Goal: Check status: Check status

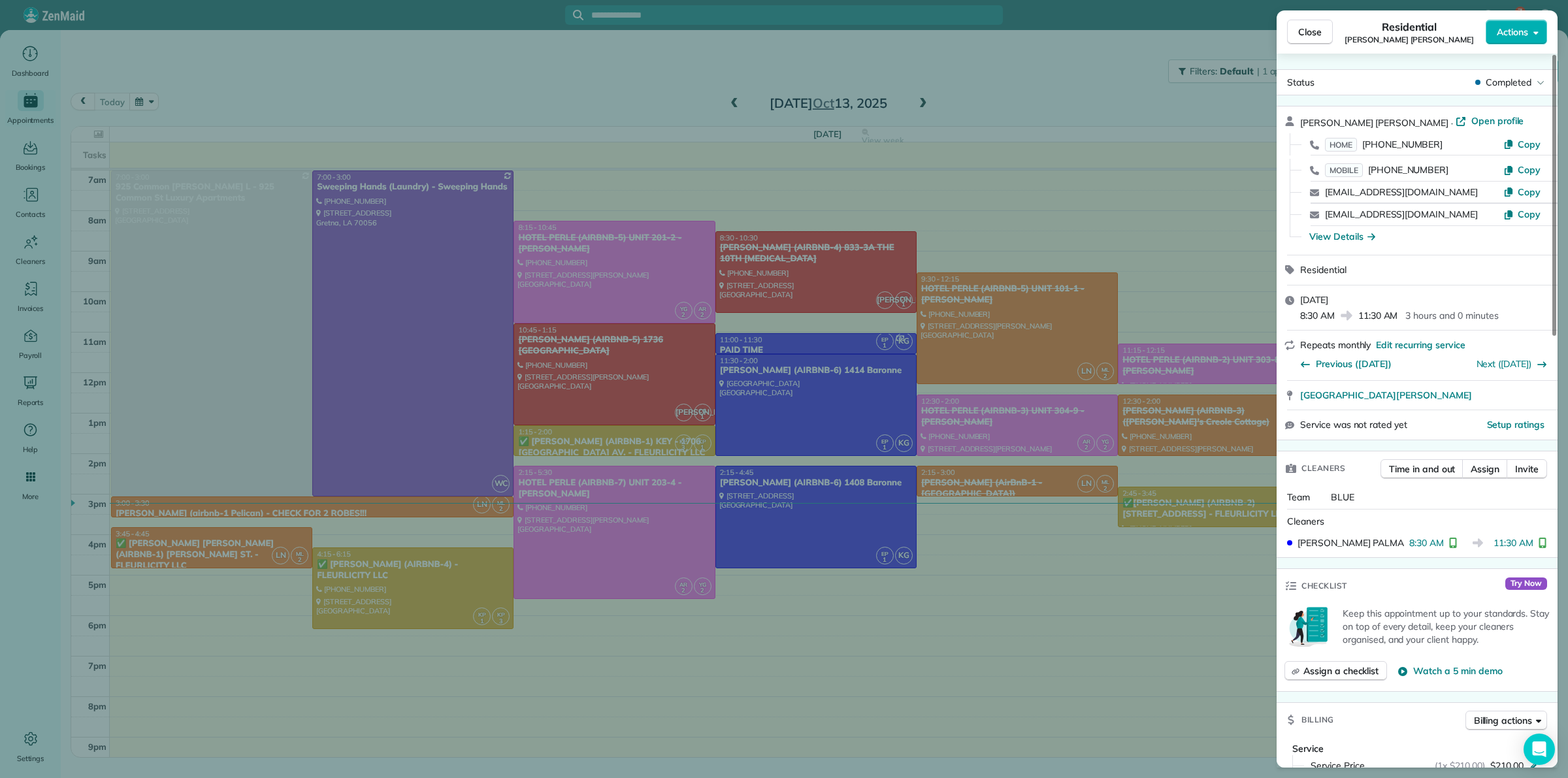
drag, startPoint x: 0, startPoint y: 0, endPoint x: 944, endPoint y: 345, distance: 1005.1
click at [944, 345] on div "Close Residential MARY MARTIN ROTH Actions Status Completed MARY MARTIN ROTH · …" at bounding box center [784, 389] width 1568 height 778
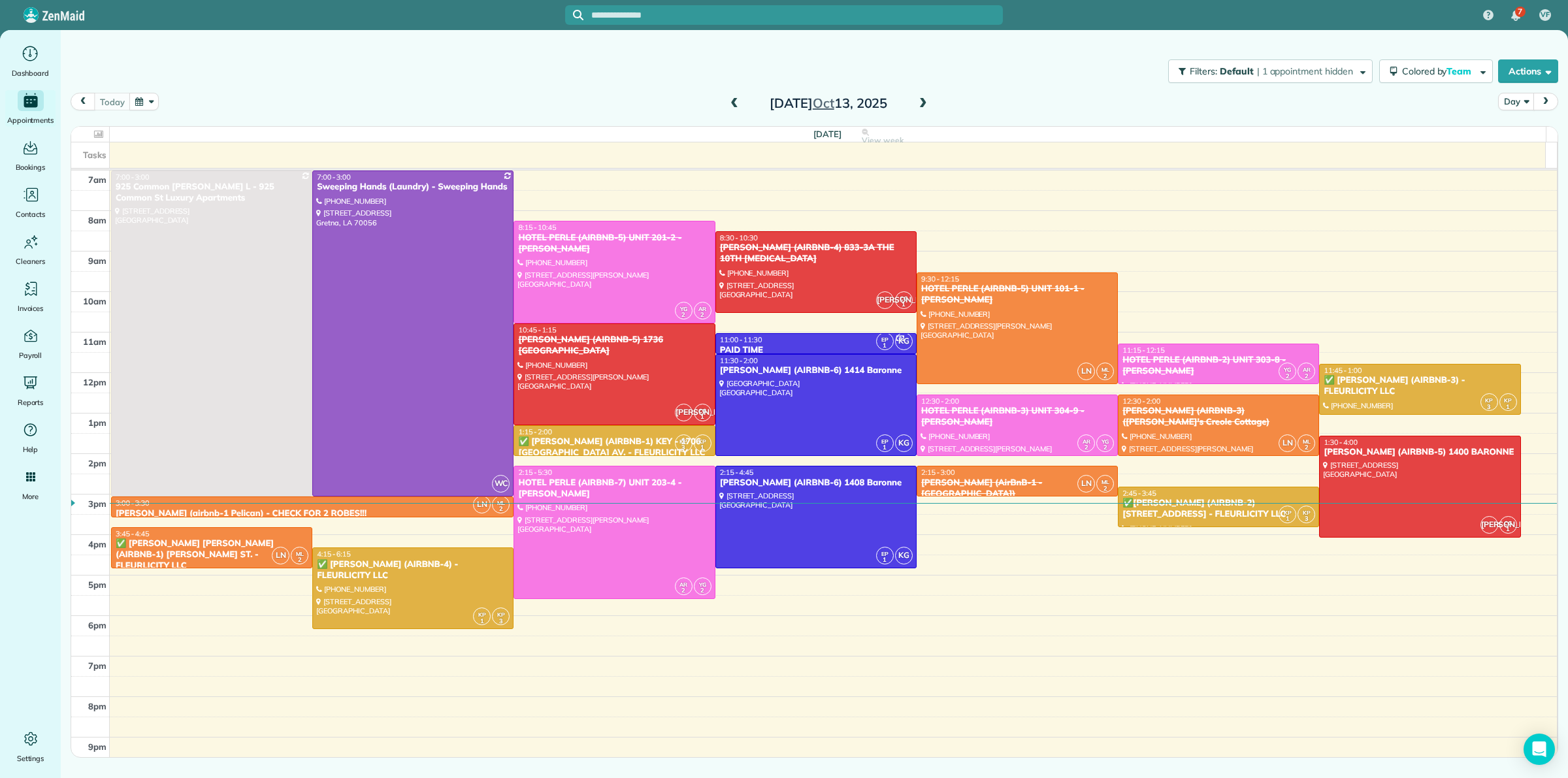
click at [922, 100] on span at bounding box center [924, 104] width 15 height 12
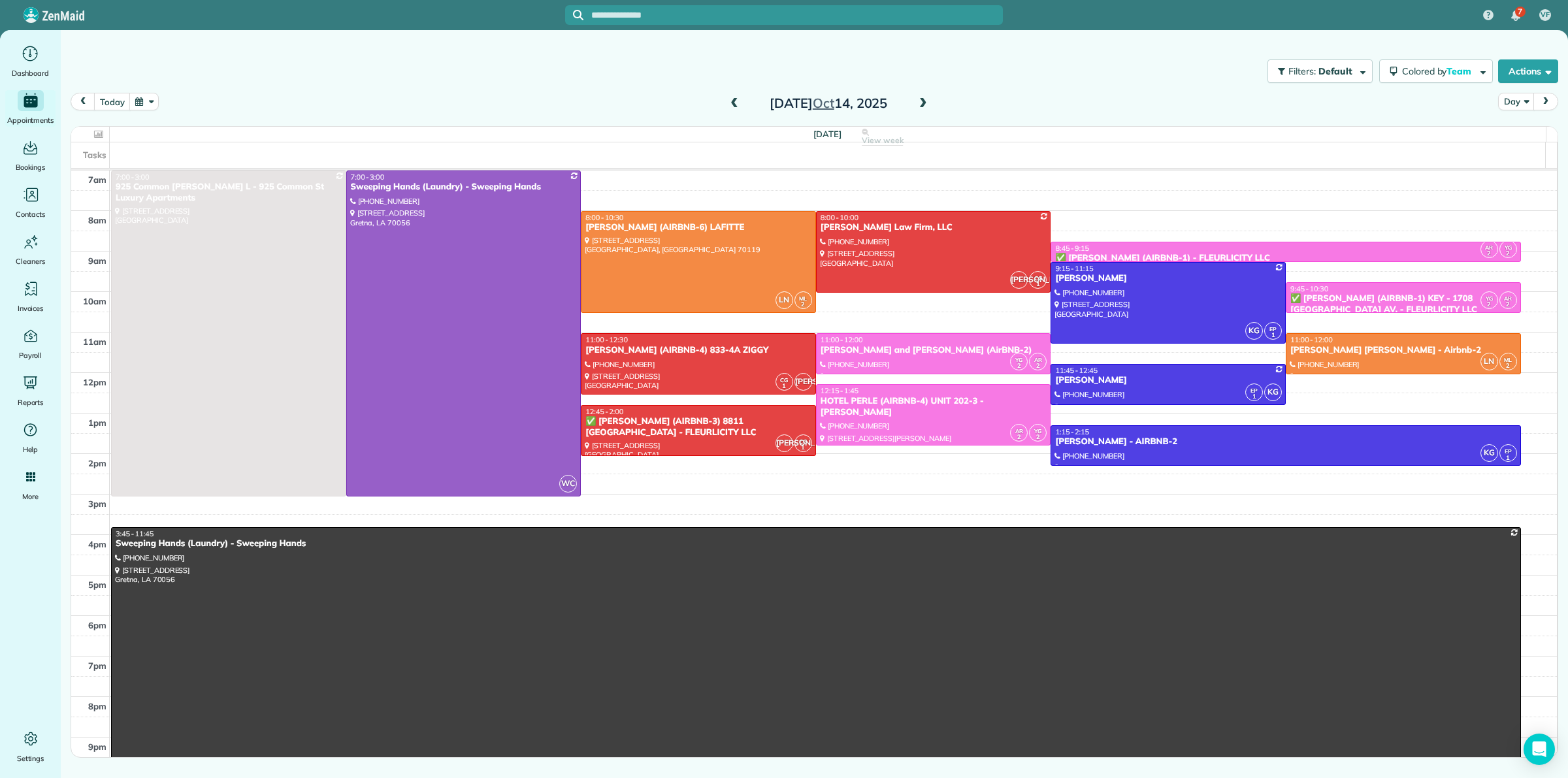
click at [922, 100] on span at bounding box center [924, 104] width 15 height 12
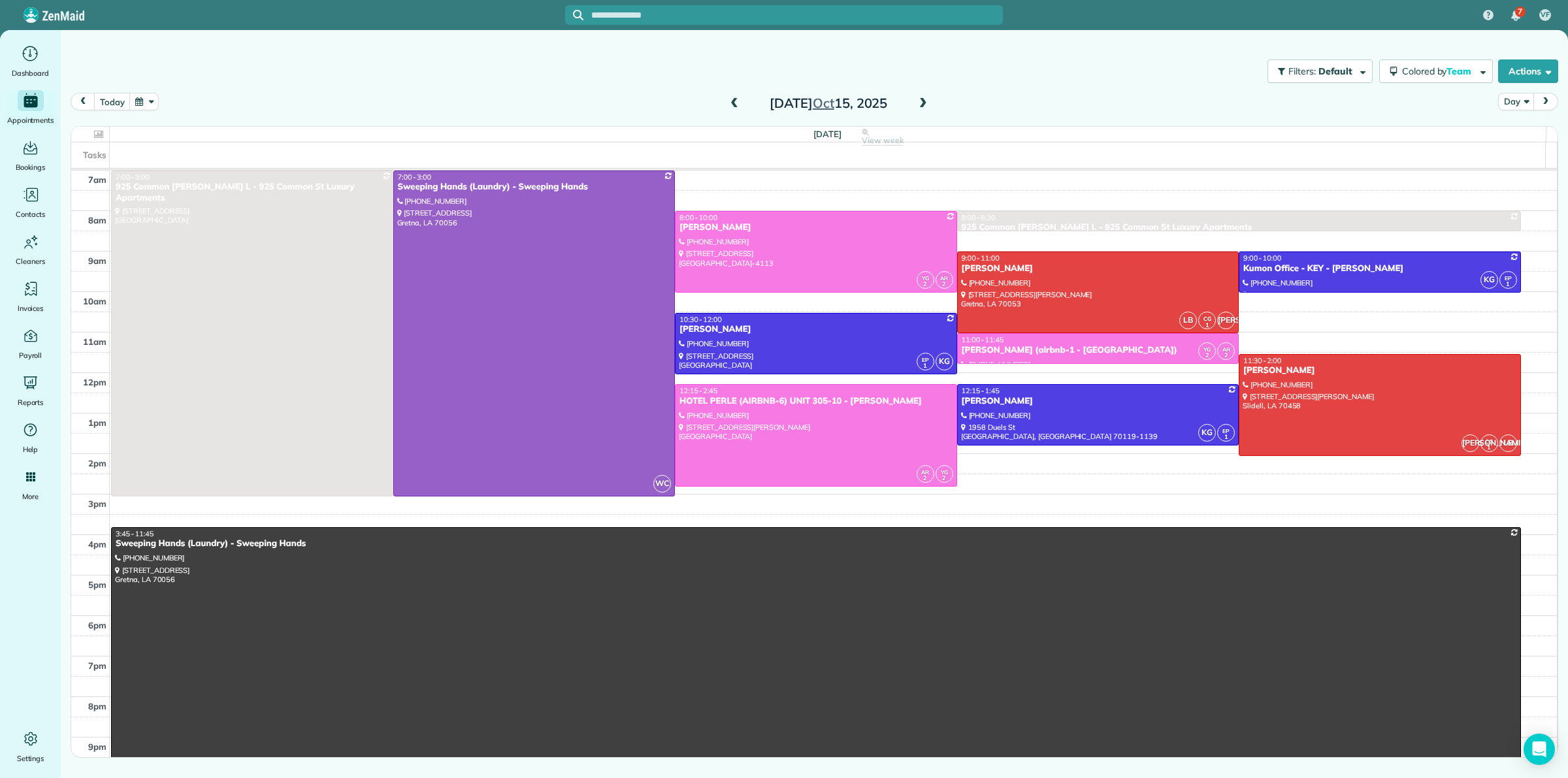
click at [922, 100] on span at bounding box center [924, 104] width 15 height 12
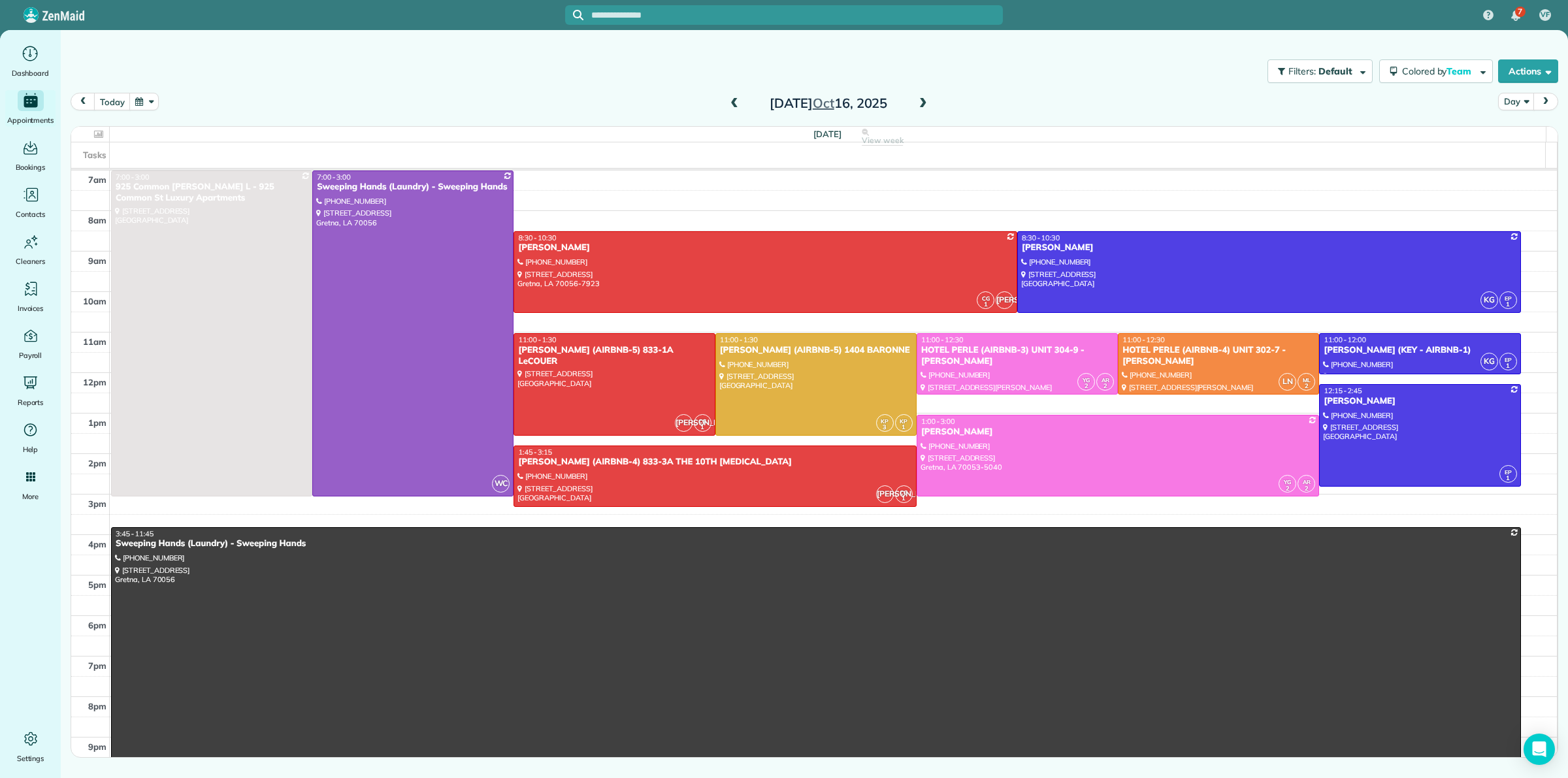
click at [922, 100] on span at bounding box center [924, 104] width 15 height 12
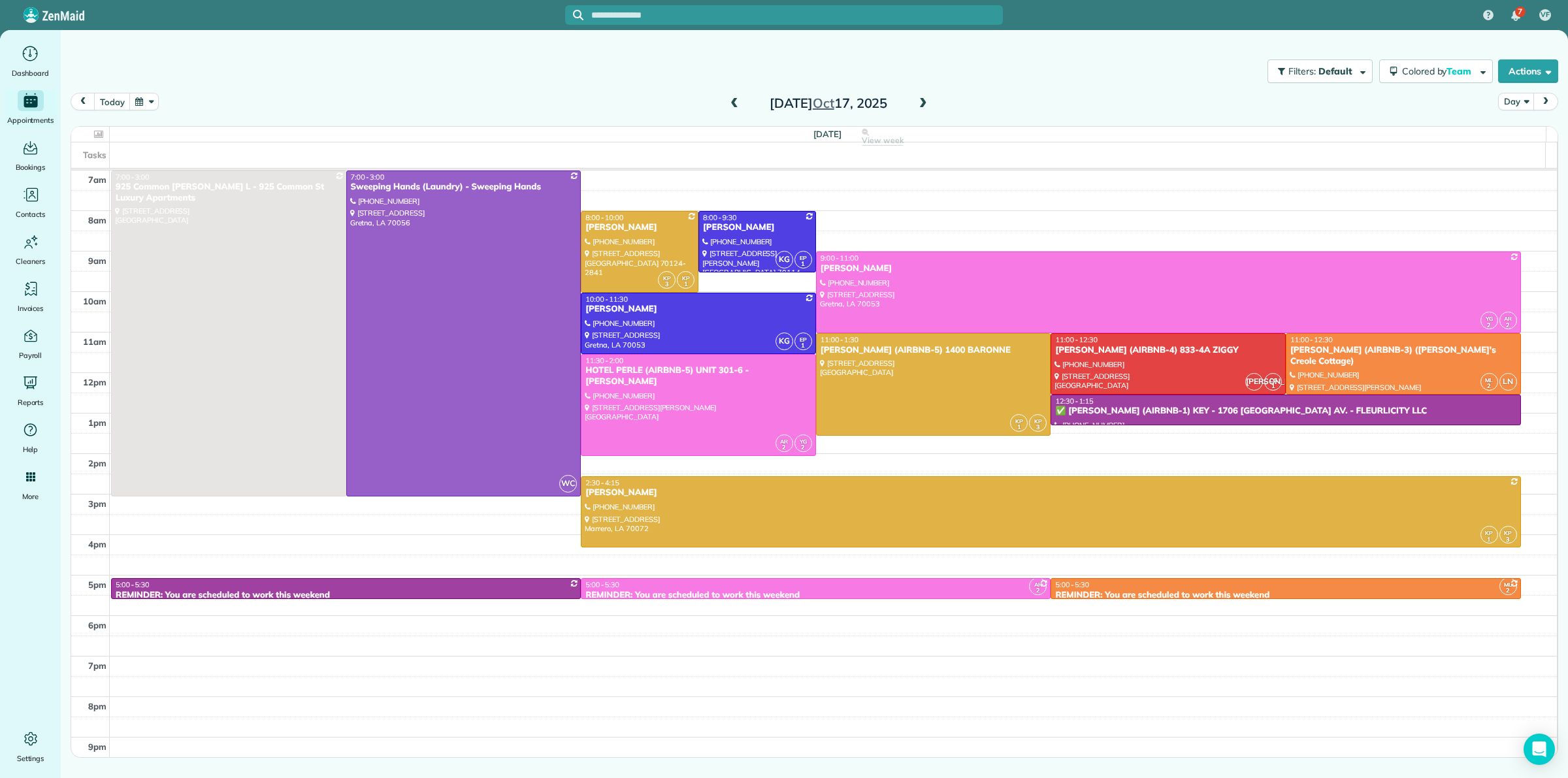
click at [922, 100] on span at bounding box center [924, 104] width 15 height 12
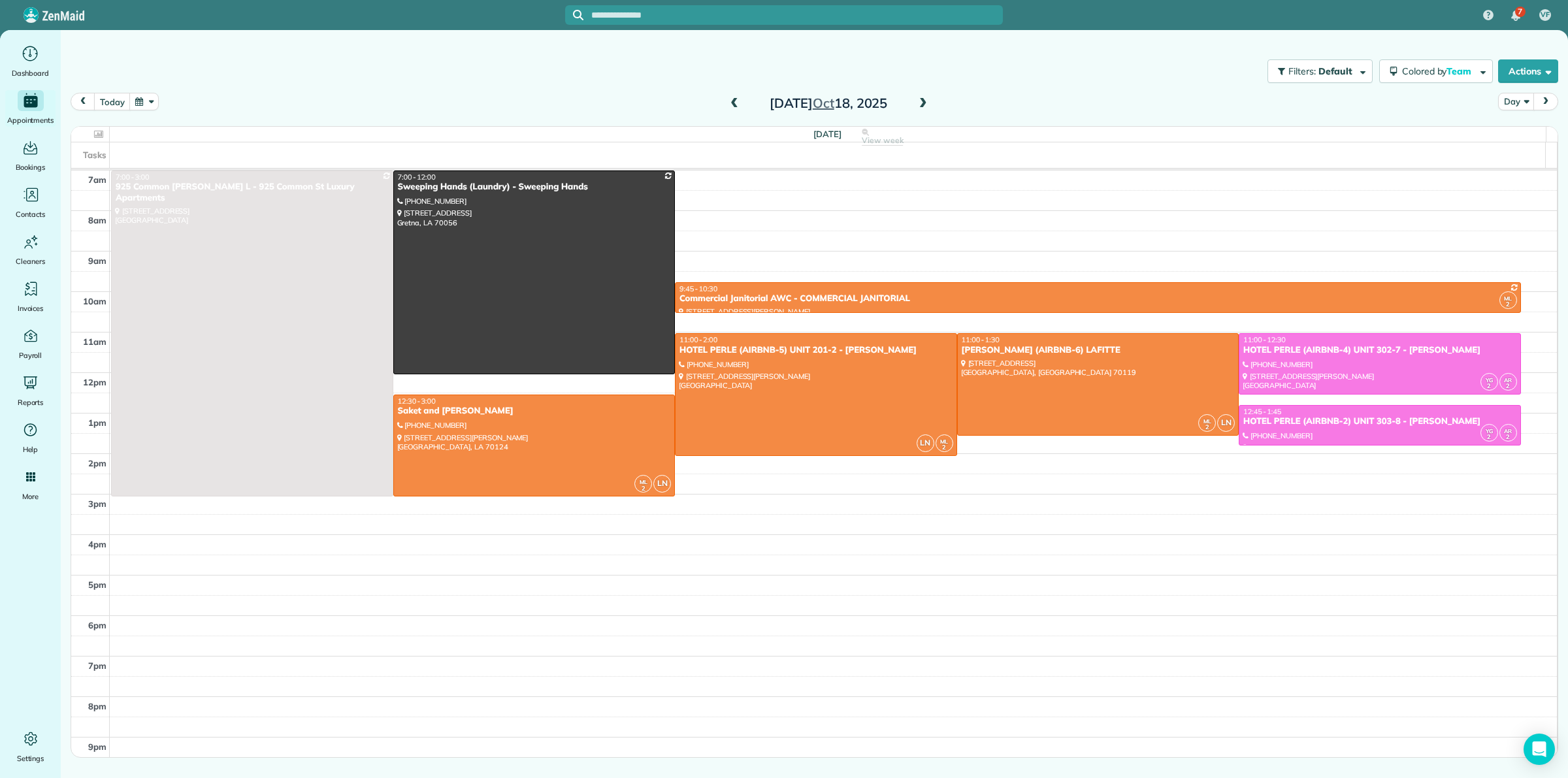
click at [922, 100] on span at bounding box center [924, 104] width 15 height 12
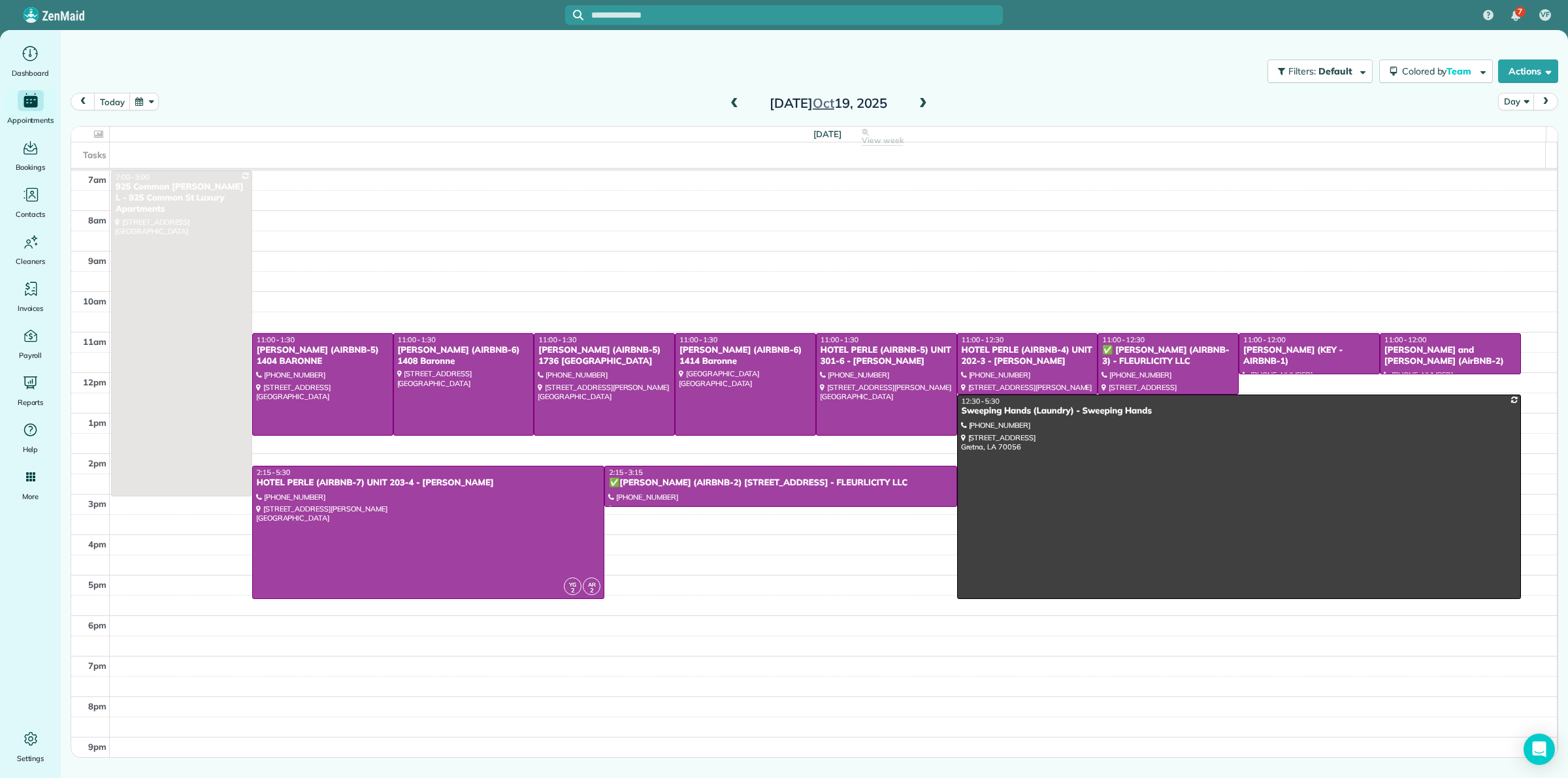
click at [922, 100] on span at bounding box center [924, 104] width 15 height 12
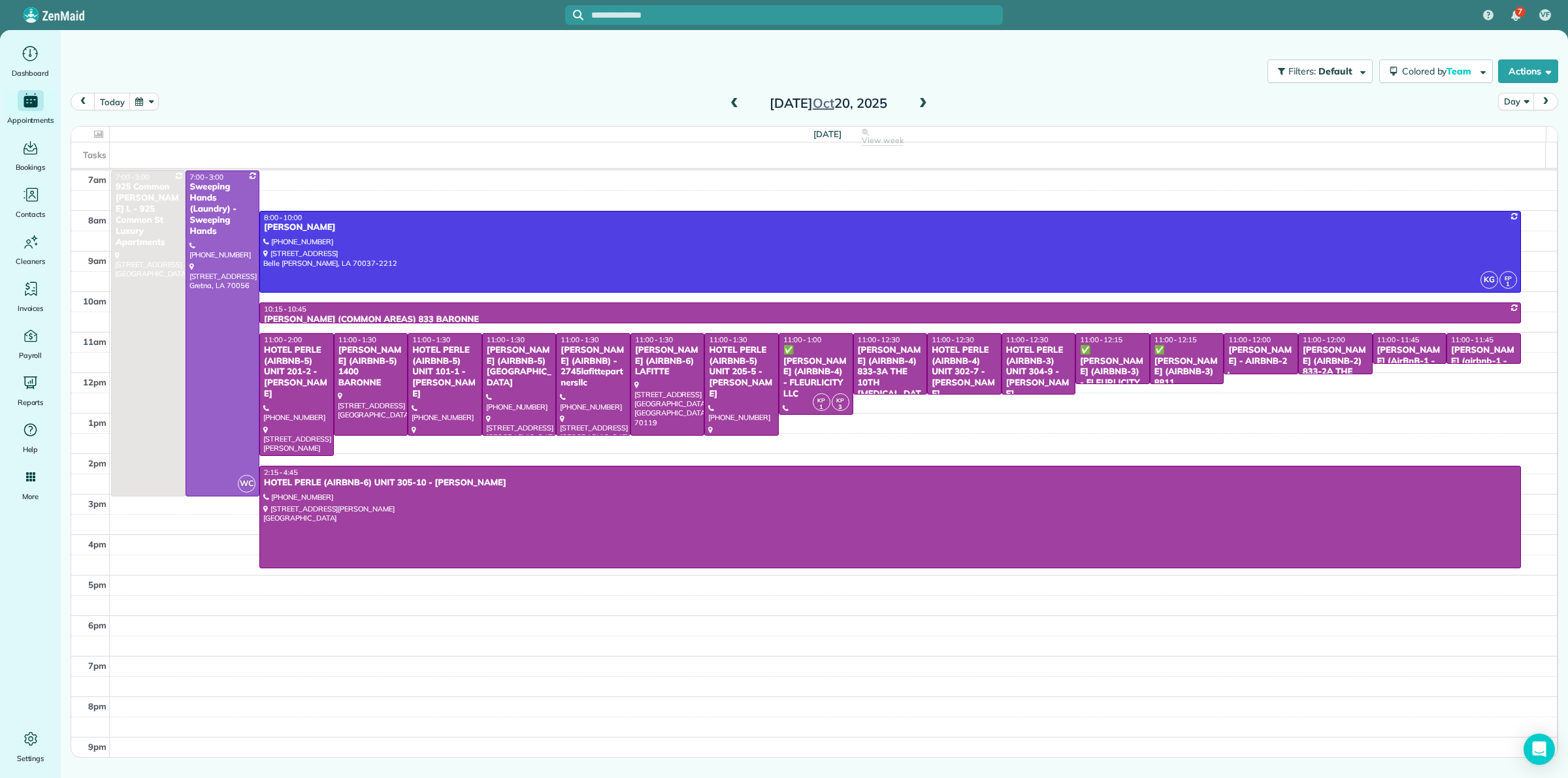
click at [922, 100] on span at bounding box center [924, 104] width 15 height 12
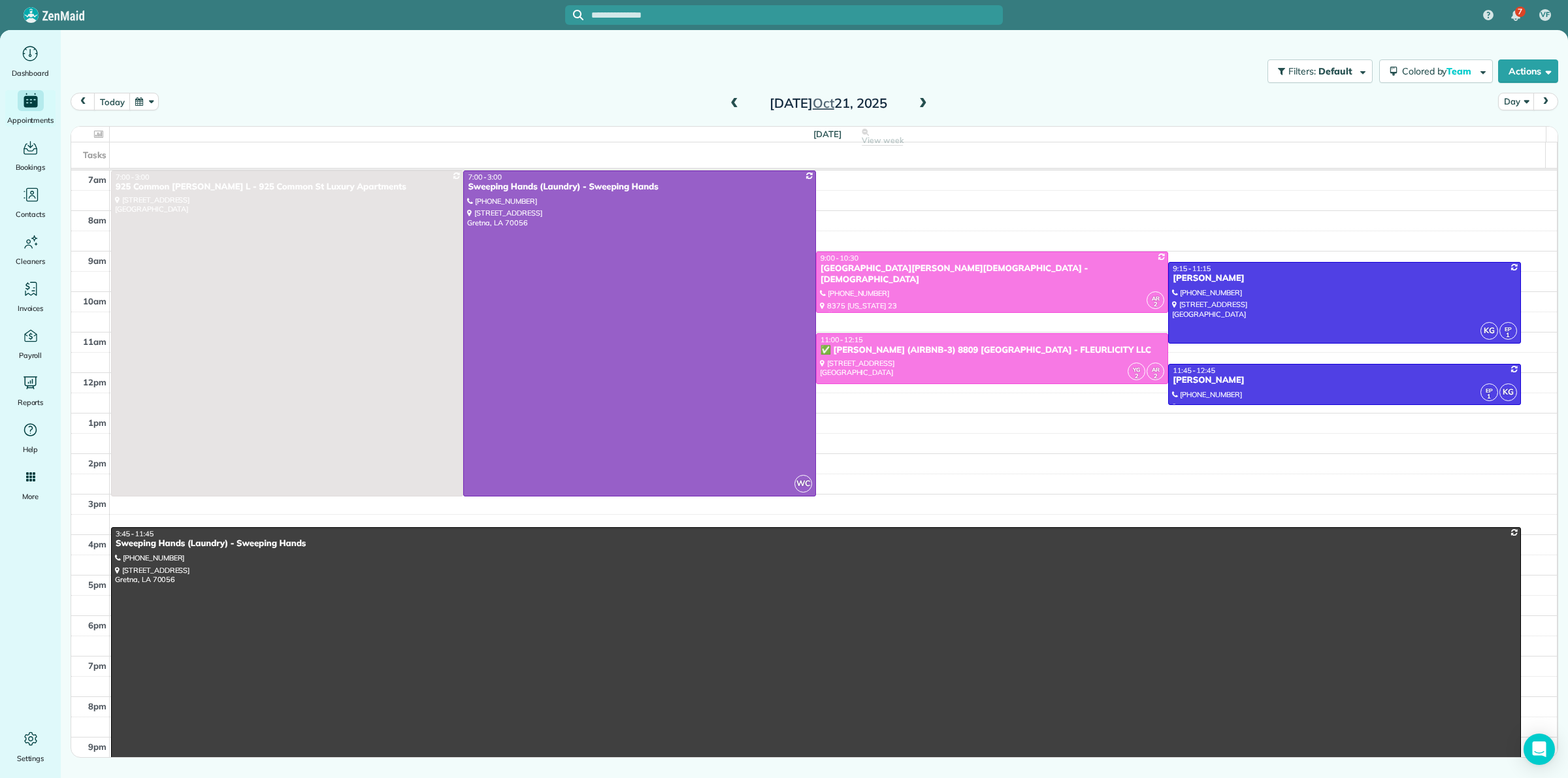
click at [922, 100] on span at bounding box center [924, 104] width 15 height 12
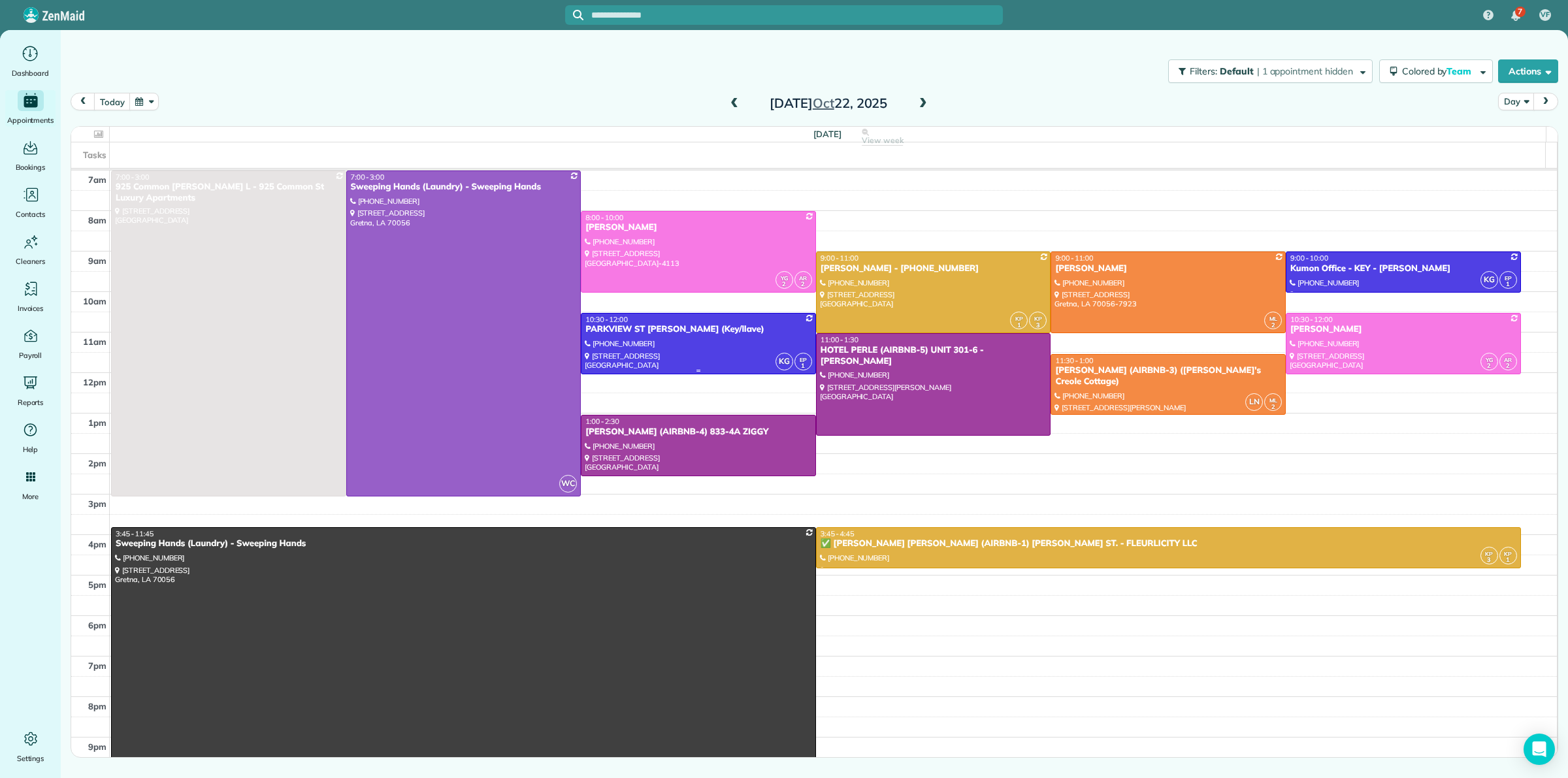
click at [674, 343] on div at bounding box center [698, 343] width 234 height 60
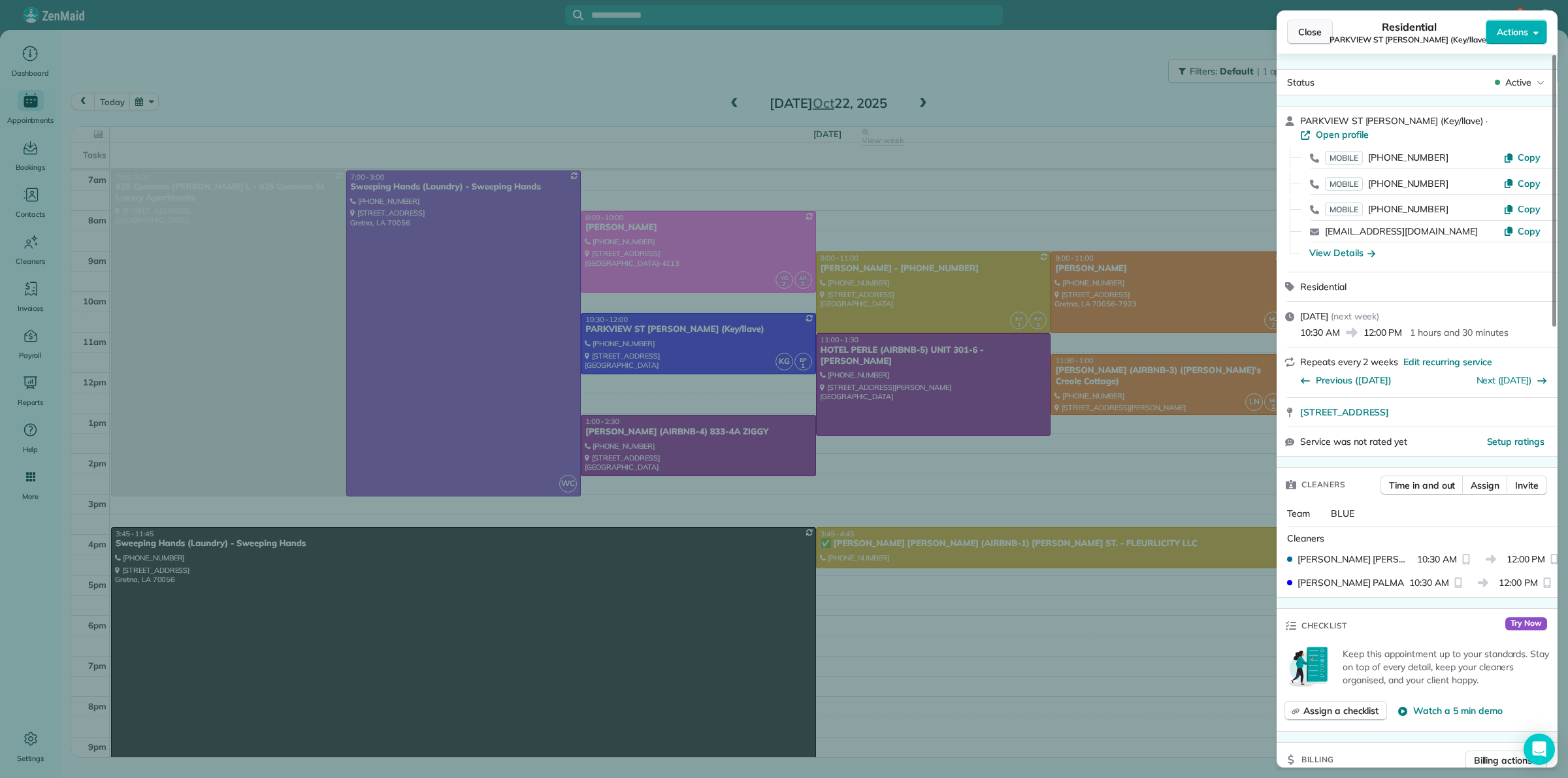
click at [1328, 26] on button "Close" at bounding box center [1310, 31] width 46 height 25
